Goal: Find contact information: Find contact information

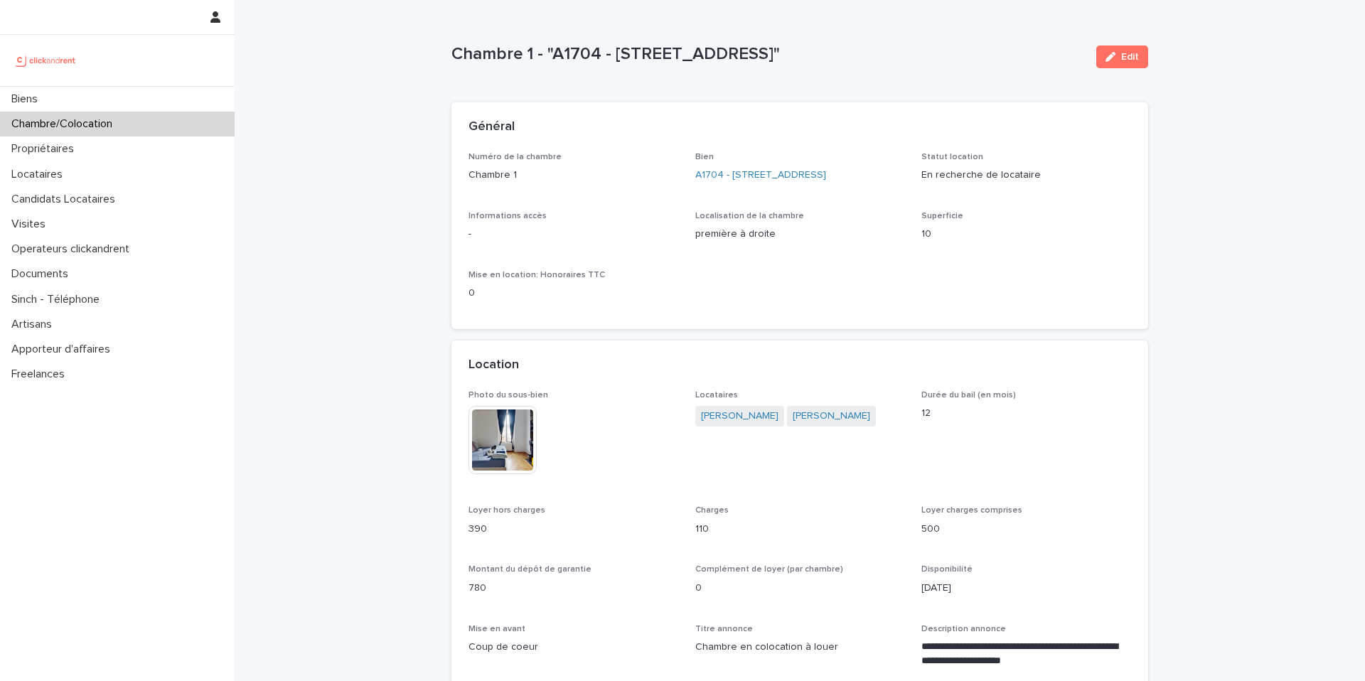
click at [136, 108] on div "Biens" at bounding box center [117, 99] width 235 height 25
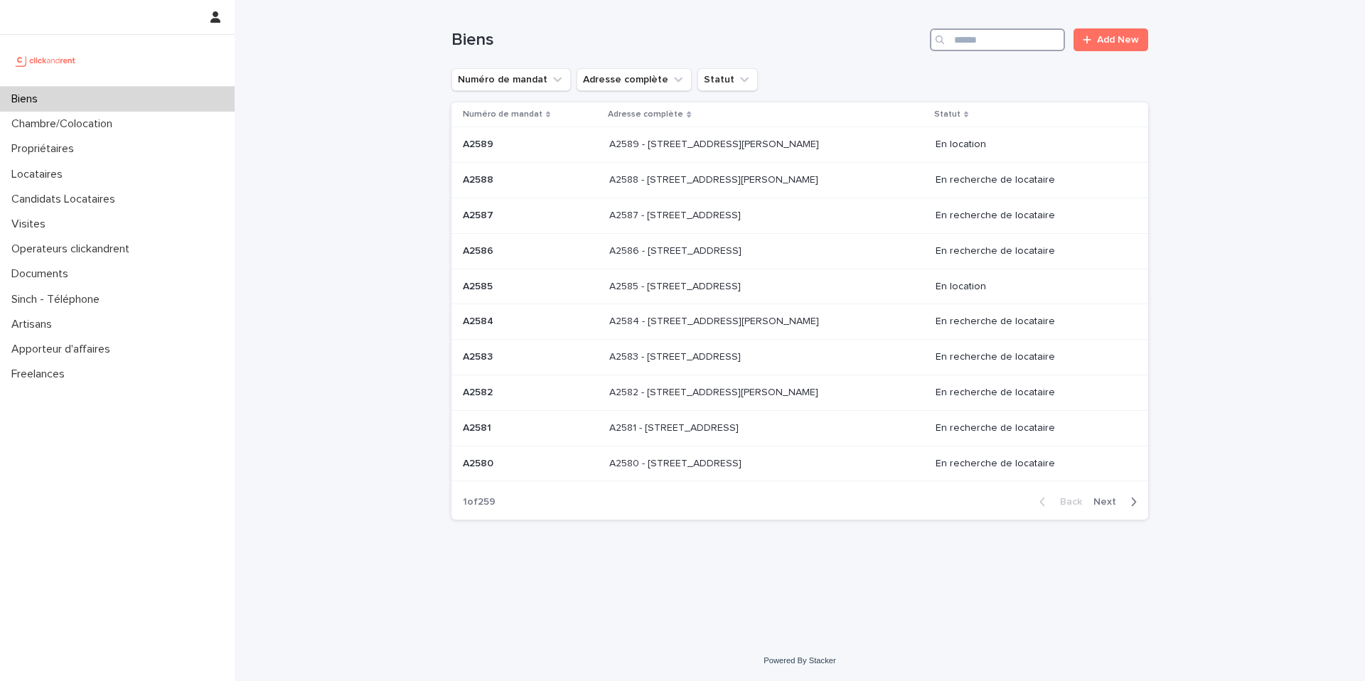
click at [974, 38] on input "Search" at bounding box center [997, 39] width 135 height 23
click at [1003, 37] on input "Search" at bounding box center [997, 39] width 135 height 23
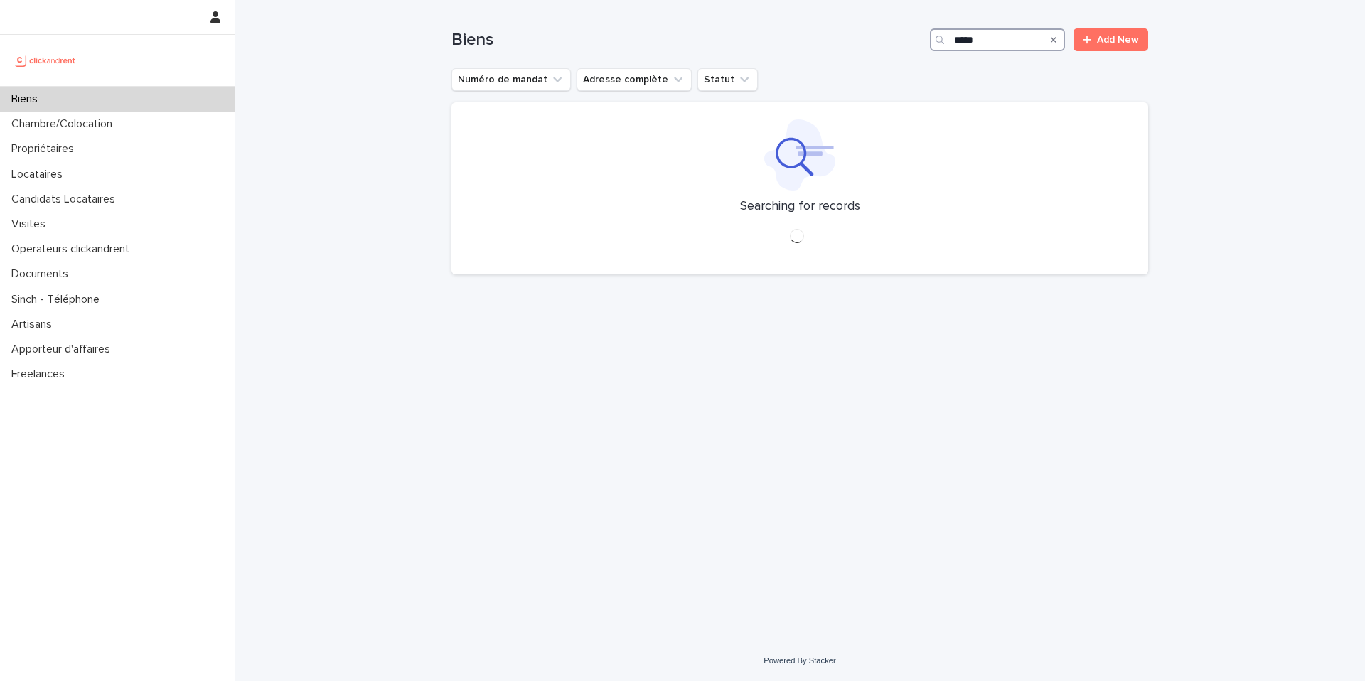
type input "*****"
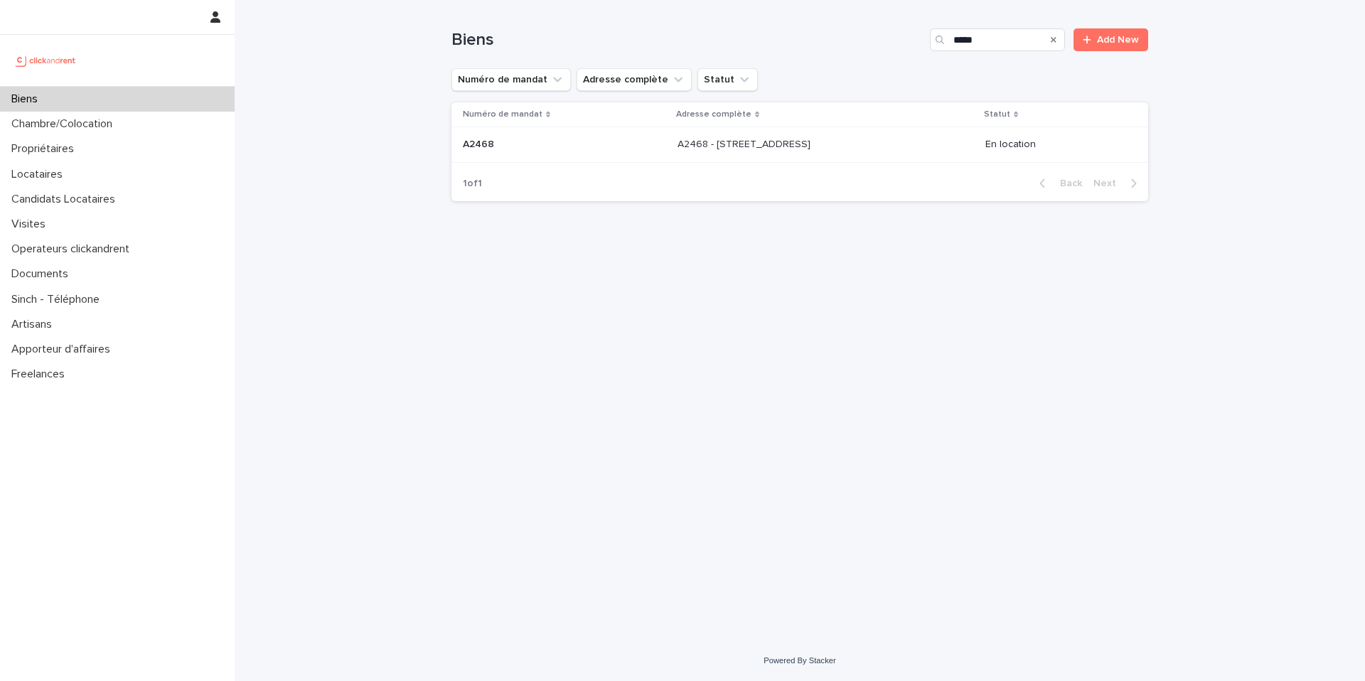
click at [720, 130] on td "A2468 - [STREET_ADDRESS] - [STREET_ADDRESS]" at bounding box center [826, 145] width 308 height 36
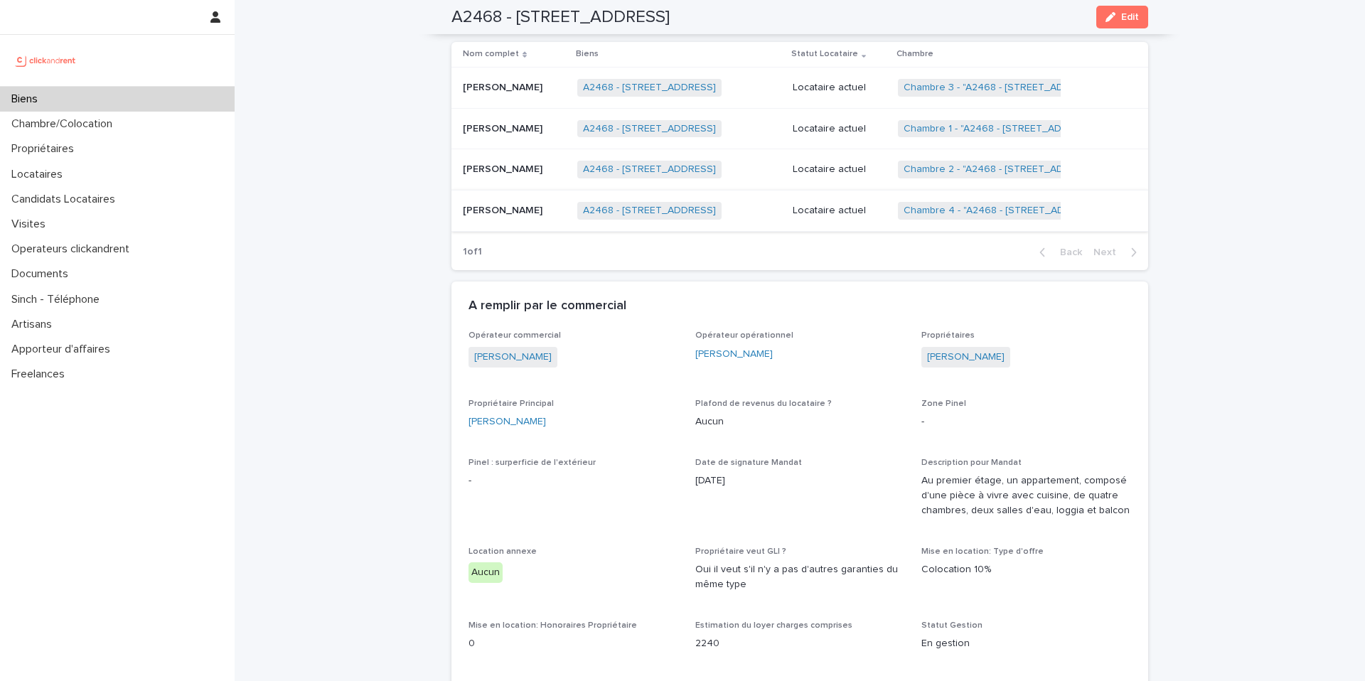
scroll to position [720, 0]
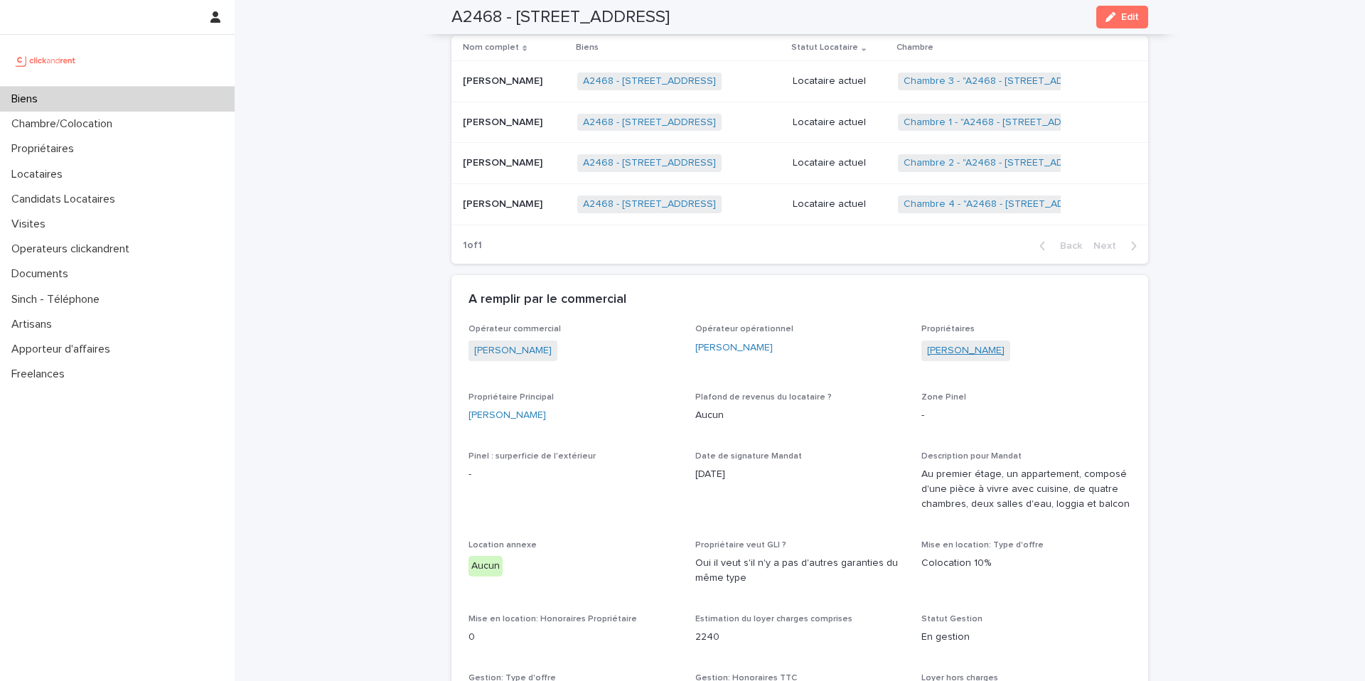
click at [976, 349] on link "[PERSON_NAME]" at bounding box center [966, 350] width 78 height 15
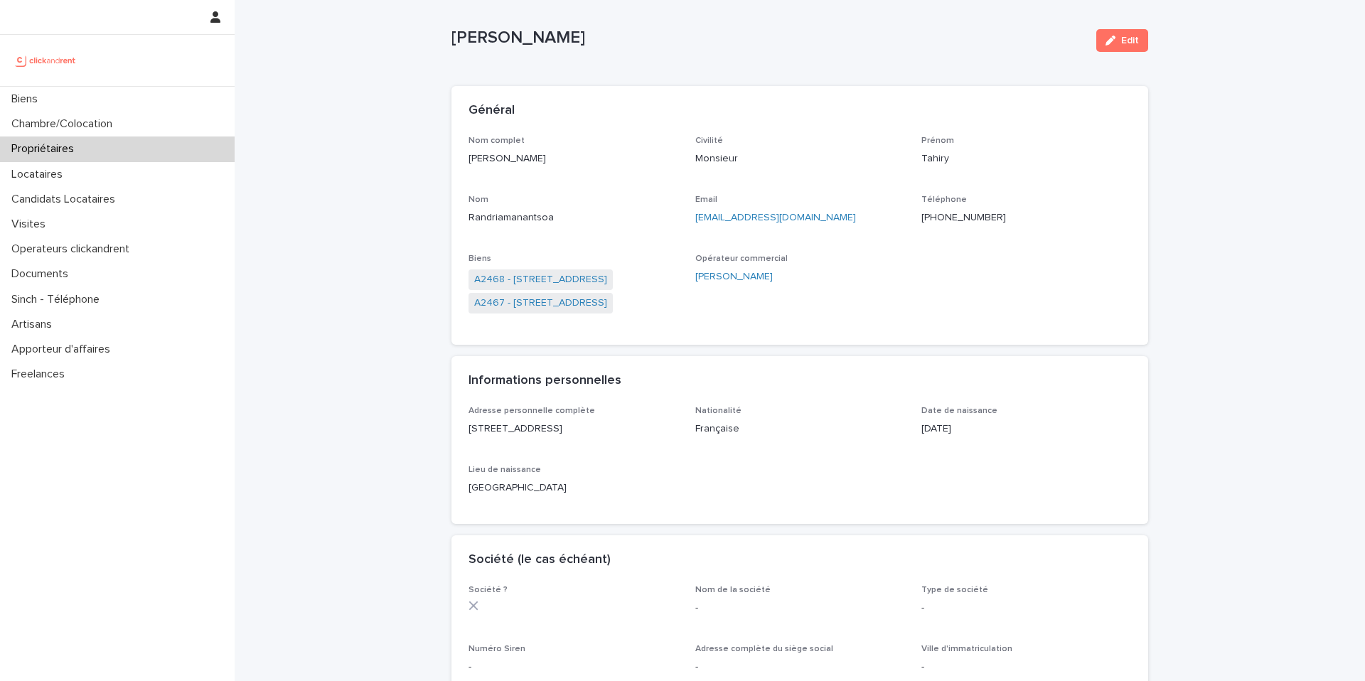
scroll to position [18, 0]
click at [922, 214] on ringoverc2c-84e06f14122c "[PHONE_NUMBER]" at bounding box center [964, 216] width 85 height 10
